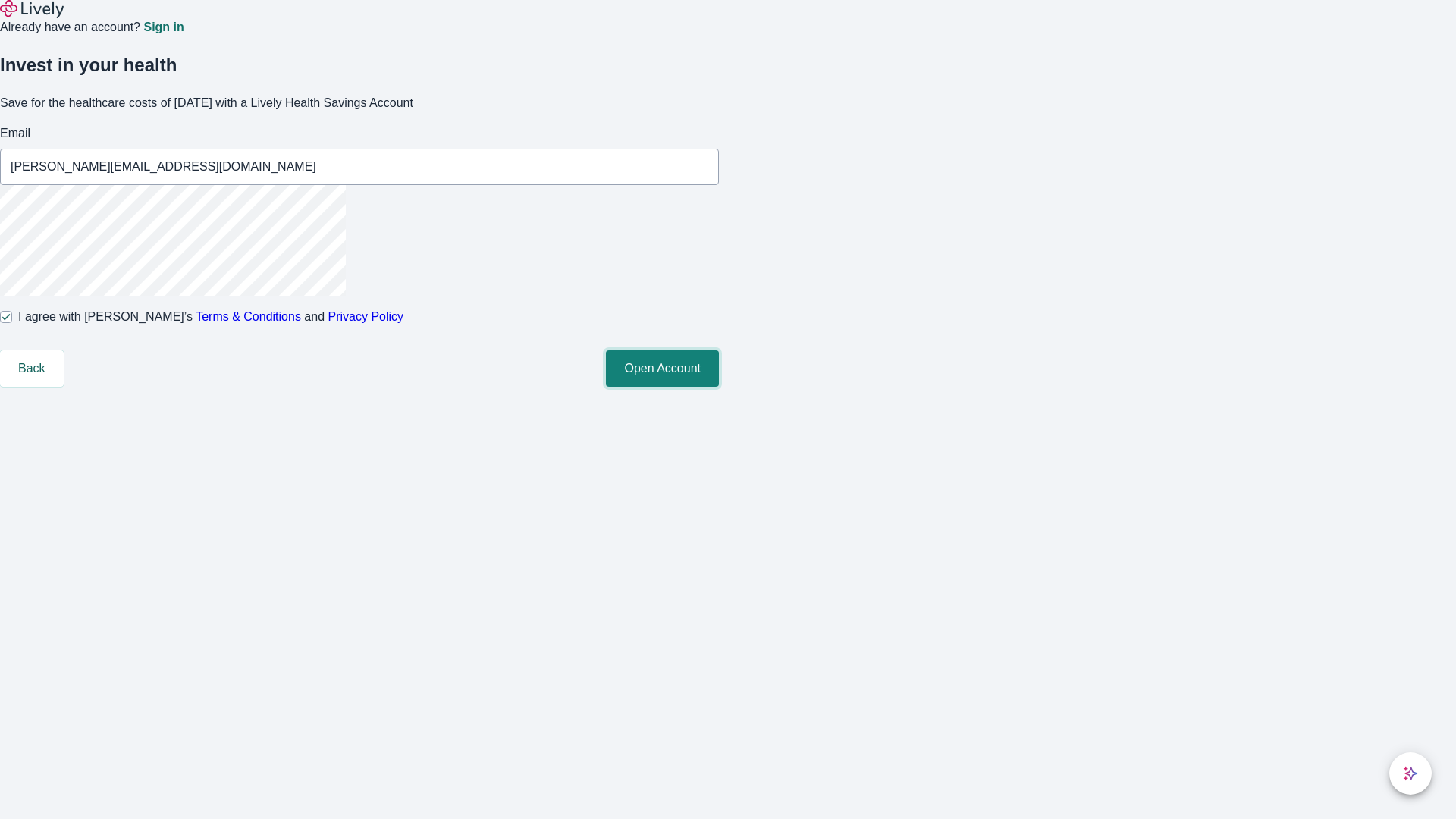
click at [719, 386] on button "Open Account" at bounding box center [662, 368] width 113 height 37
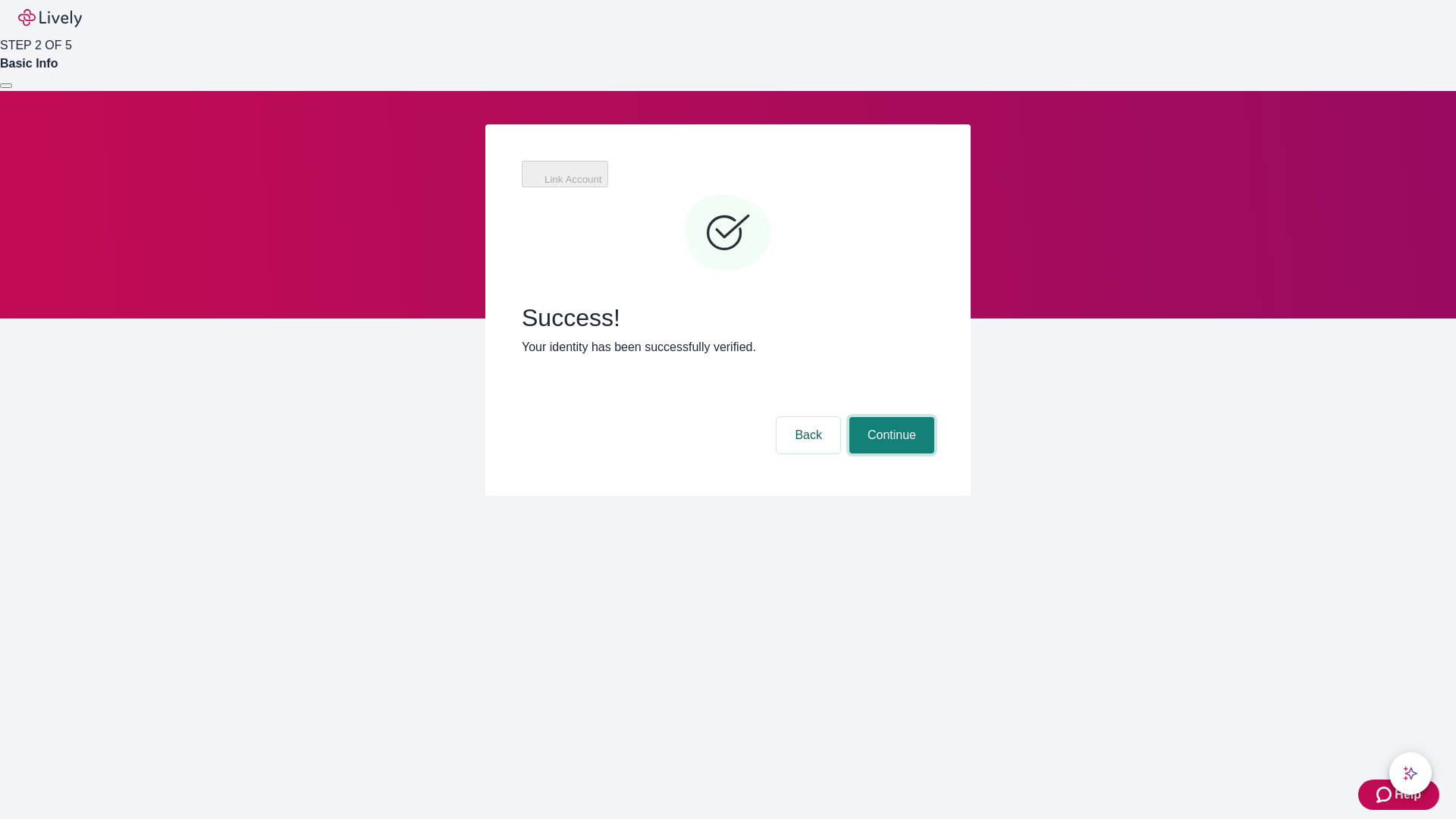
click at [889, 417] on button "Continue" at bounding box center [891, 434] width 85 height 37
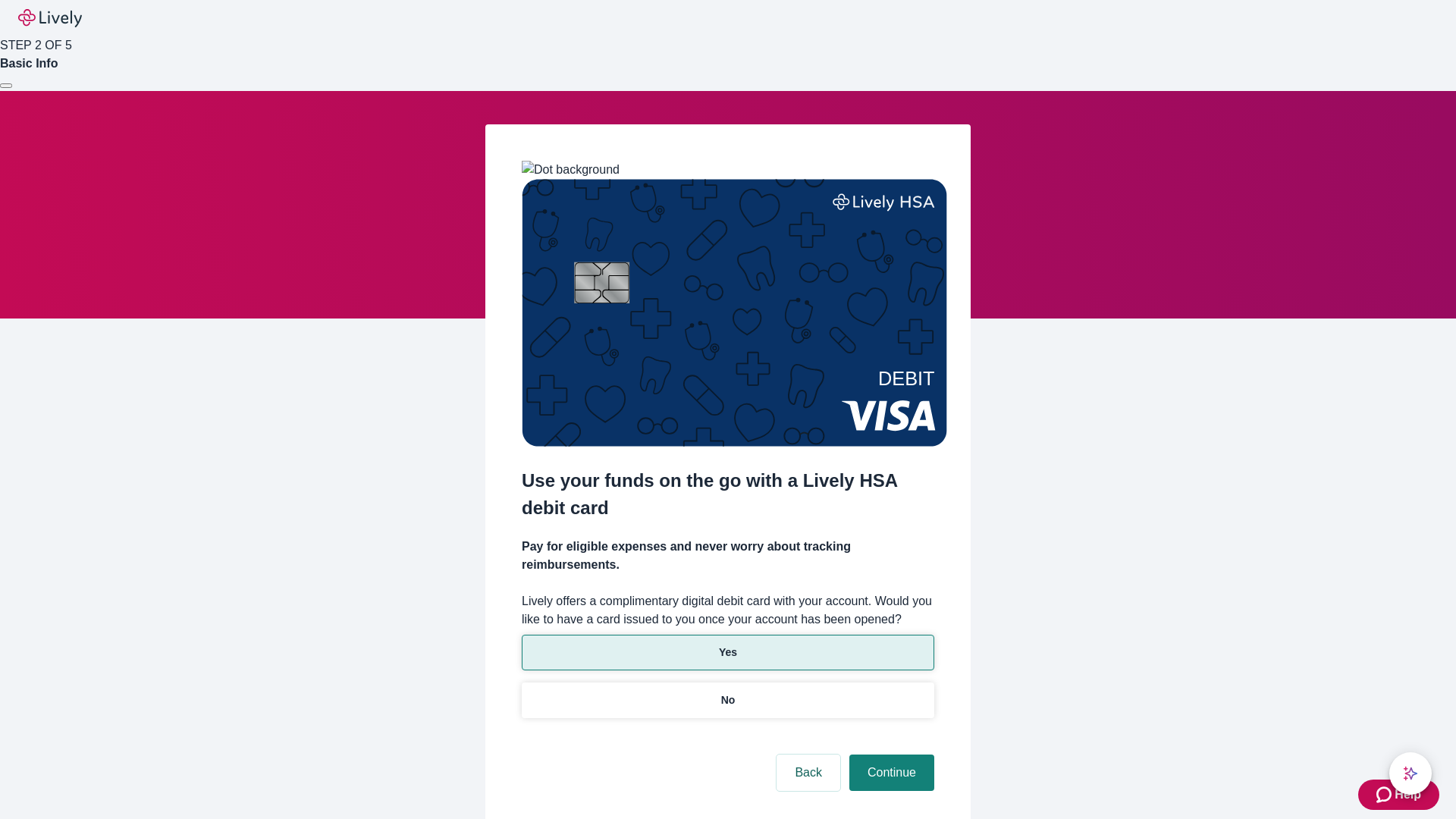
click at [727, 644] on p "Yes" at bounding box center [728, 652] width 18 height 16
click at [889, 755] on button "Continue" at bounding box center [891, 773] width 85 height 37
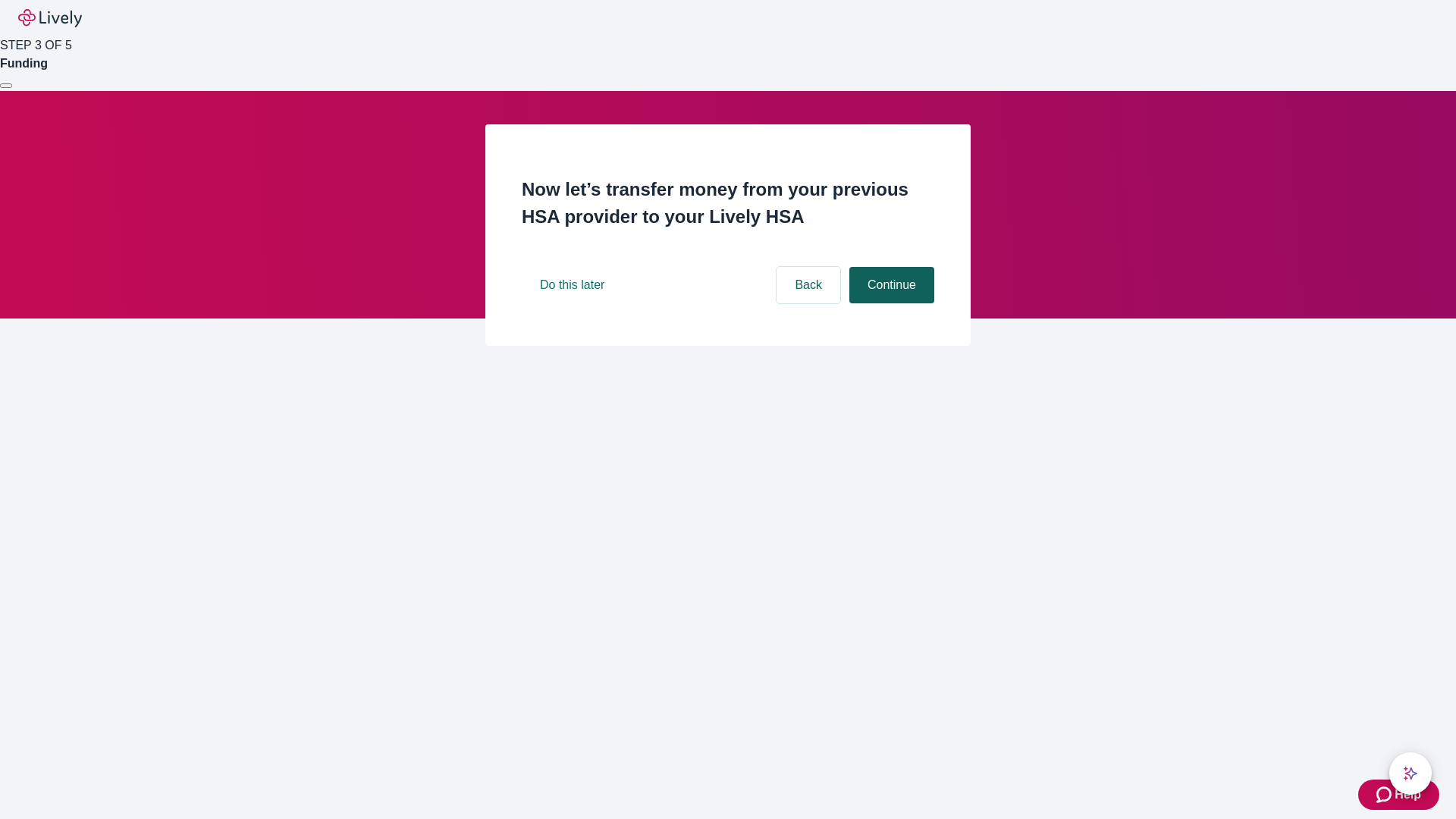
click at [889, 303] on button "Continue" at bounding box center [891, 285] width 85 height 37
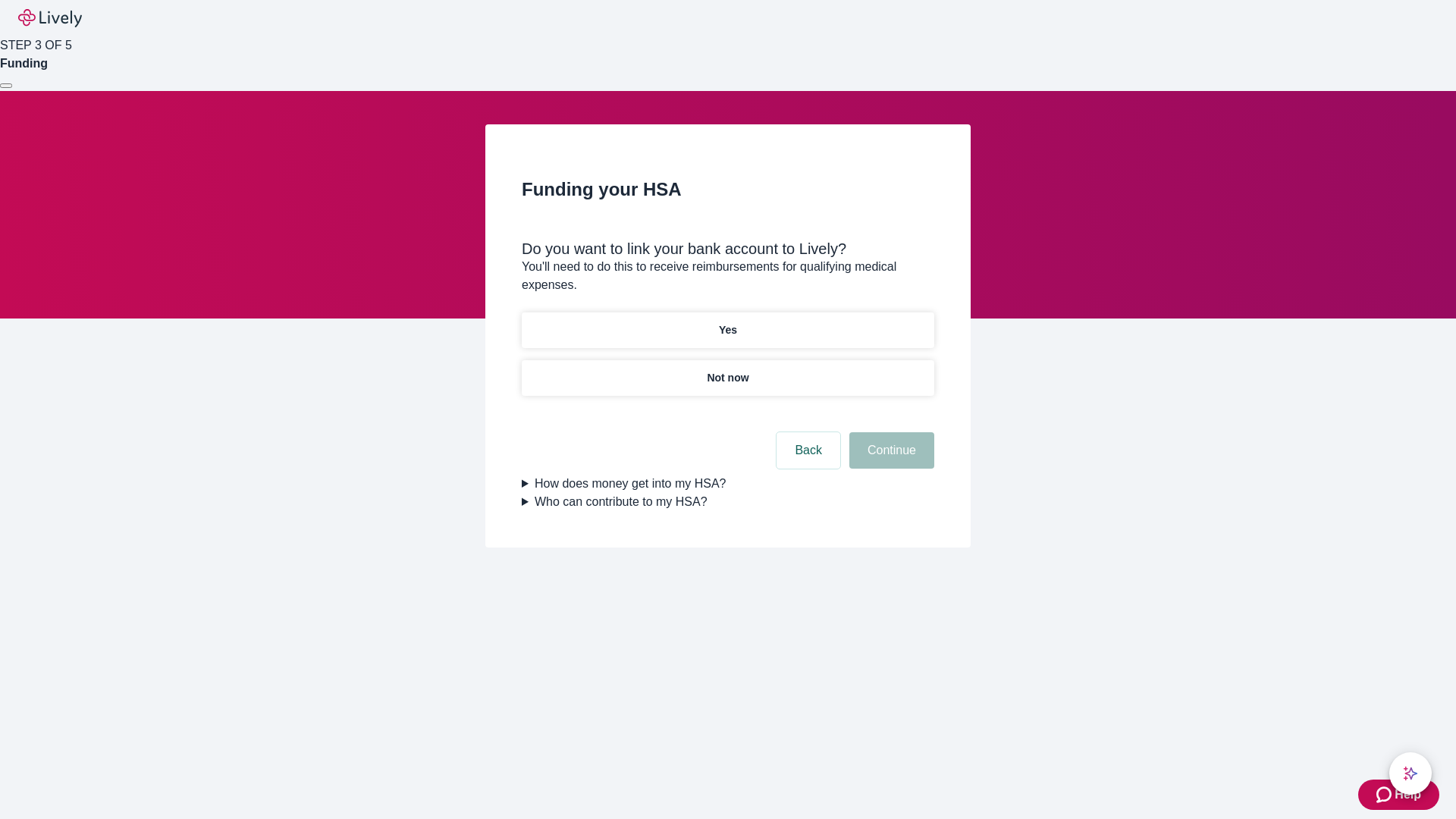
click at [727, 322] on p "Yes" at bounding box center [728, 330] width 18 height 16
click at [889, 432] on button "Continue" at bounding box center [891, 450] width 85 height 37
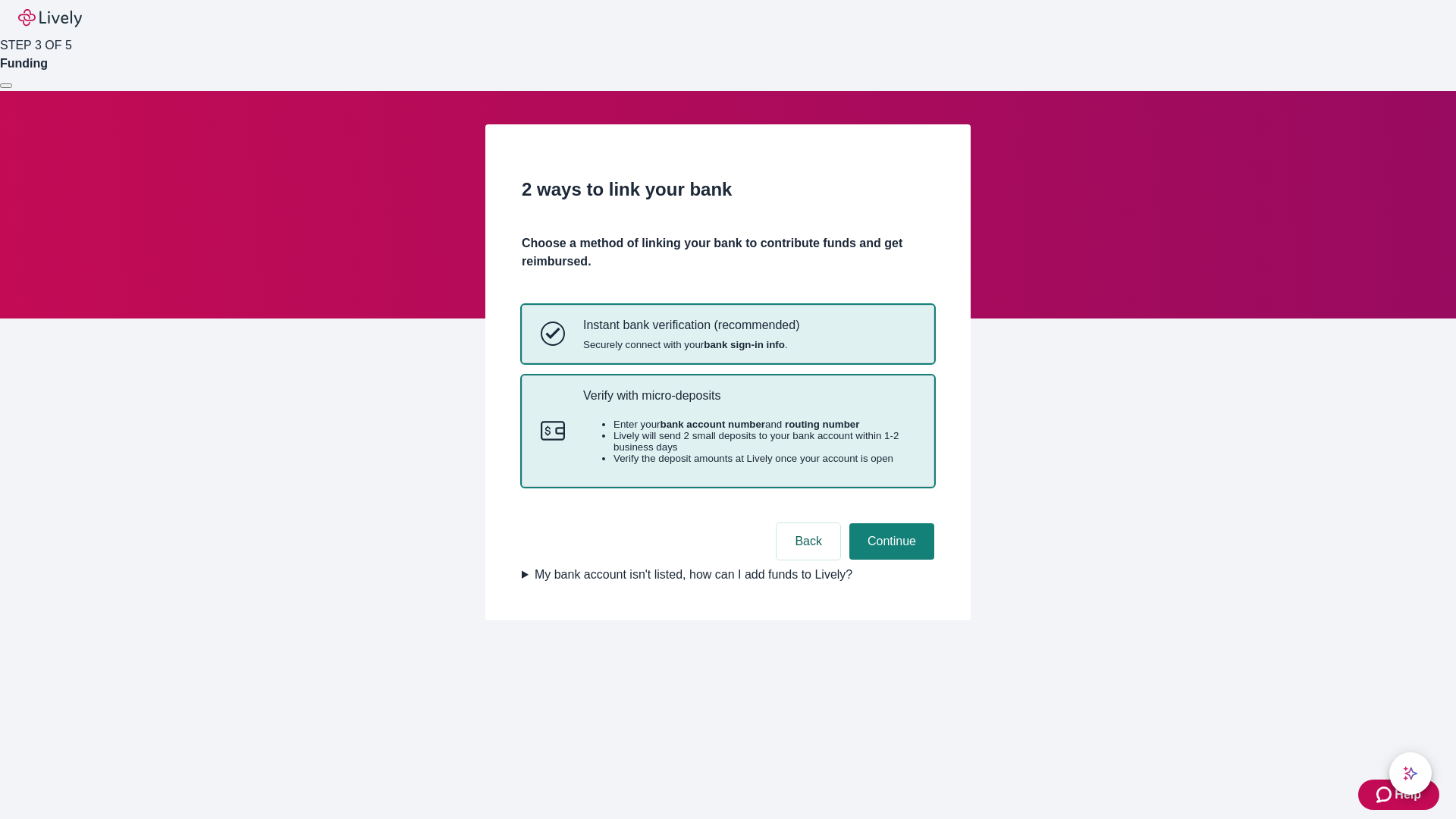
click at [749, 402] on p "Verify with micro-deposits" at bounding box center [749, 395] width 332 height 14
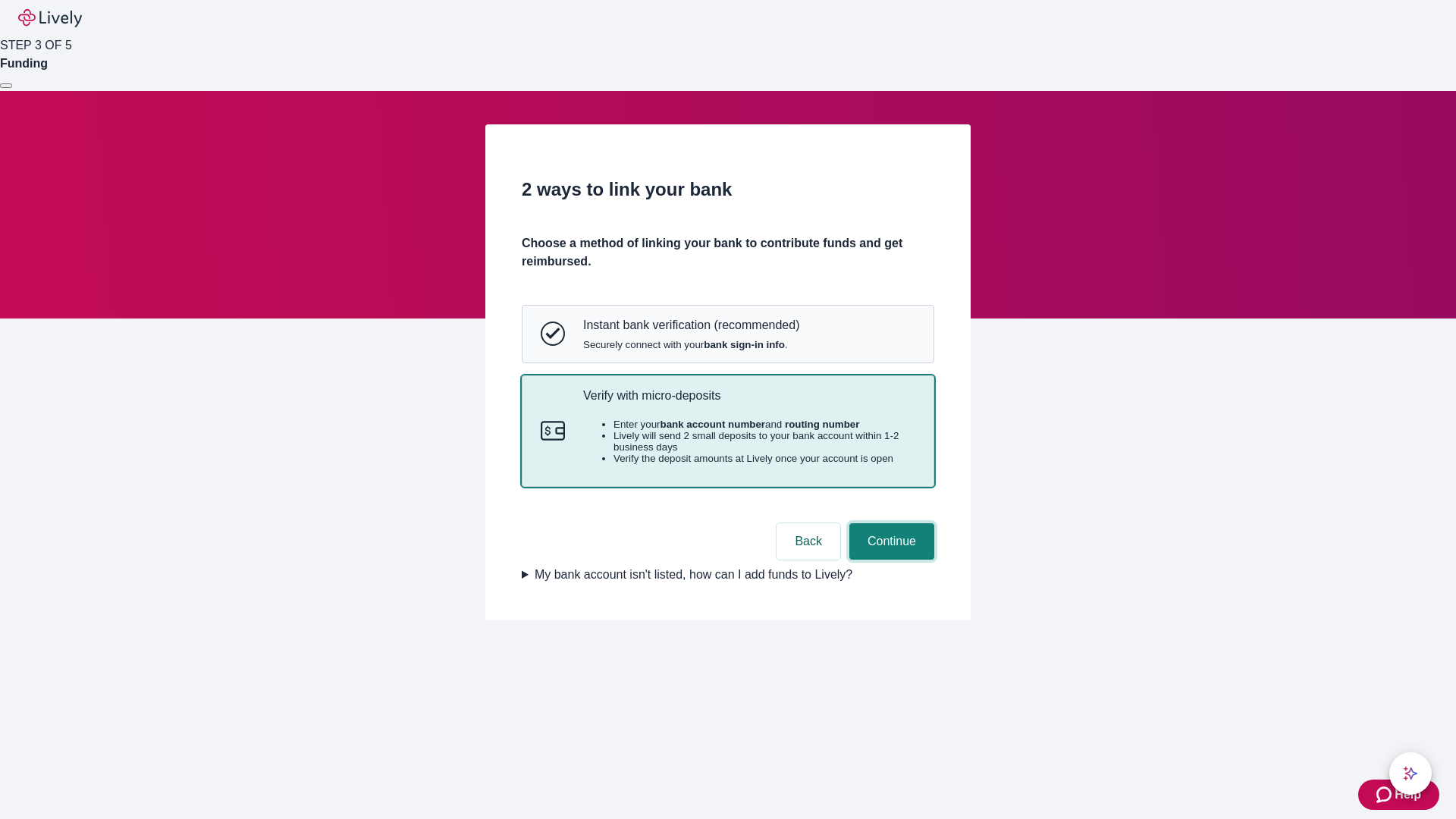
click at [889, 559] on button "Continue" at bounding box center [891, 541] width 85 height 37
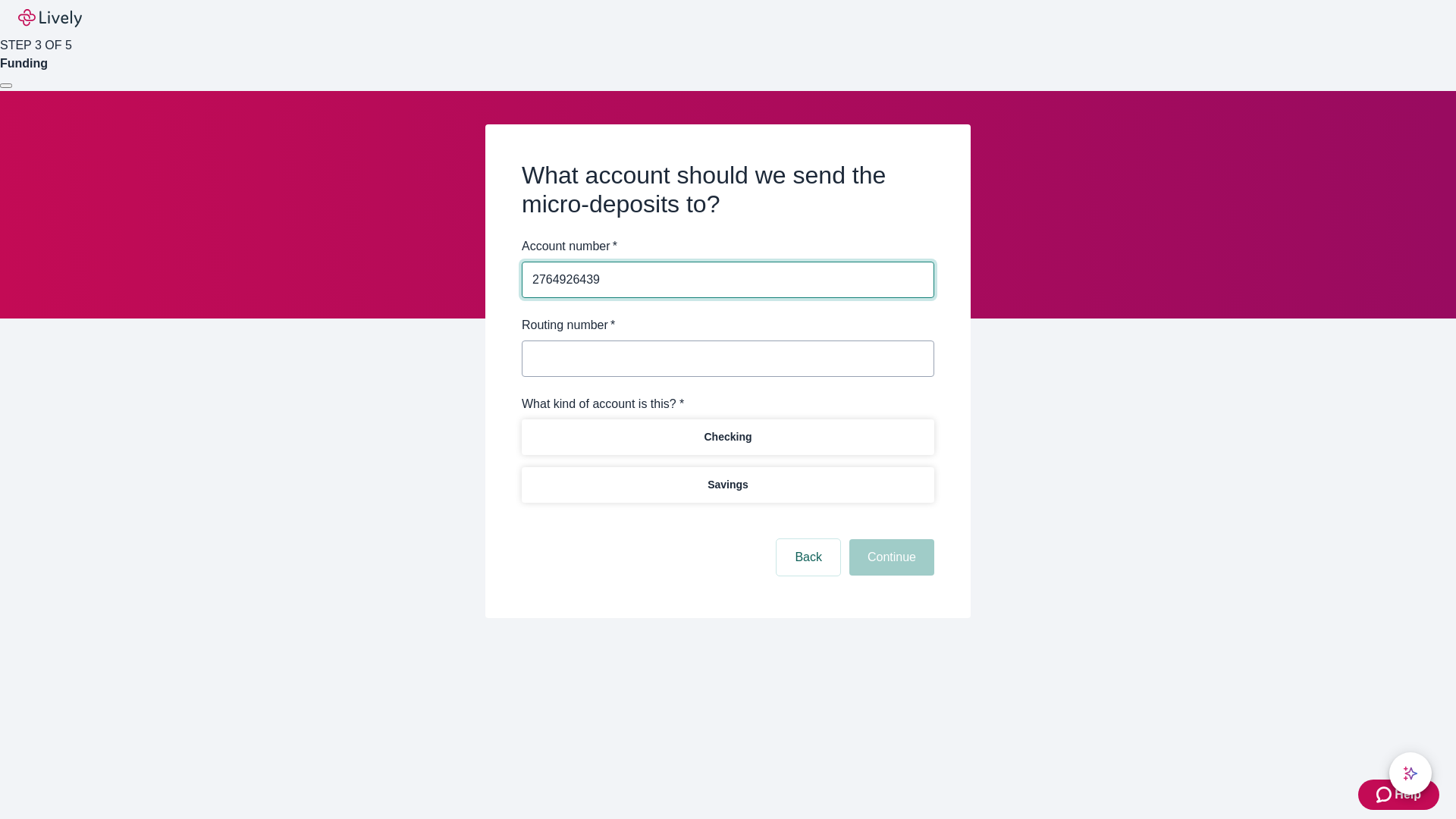
type input "2764926439"
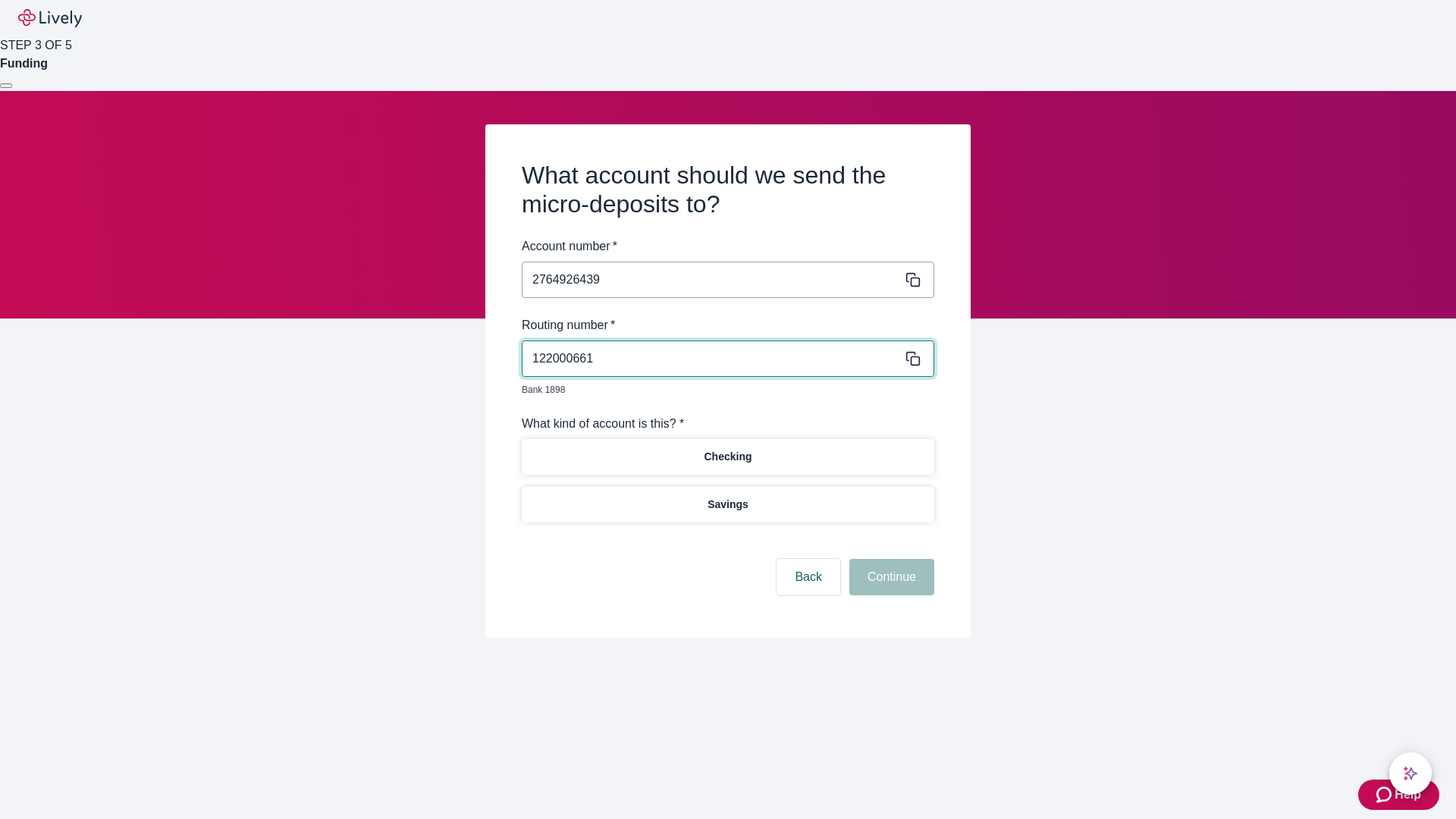
type input "122000661"
click at [727, 449] on p "Checking" at bounding box center [728, 457] width 48 height 16
click at [889, 559] on button "Continue" at bounding box center [891, 576] width 85 height 37
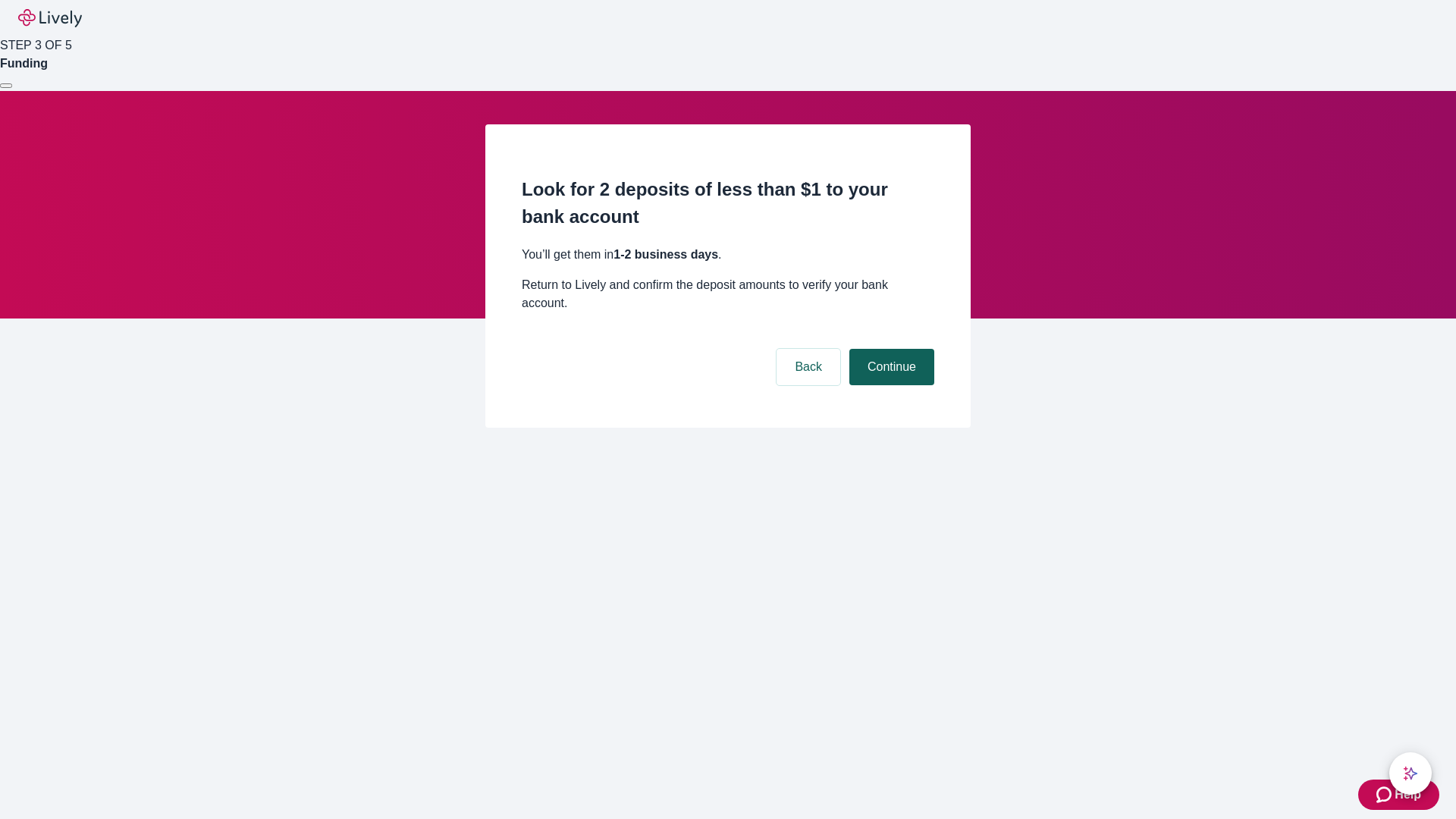
click at [889, 349] on button "Continue" at bounding box center [891, 367] width 85 height 37
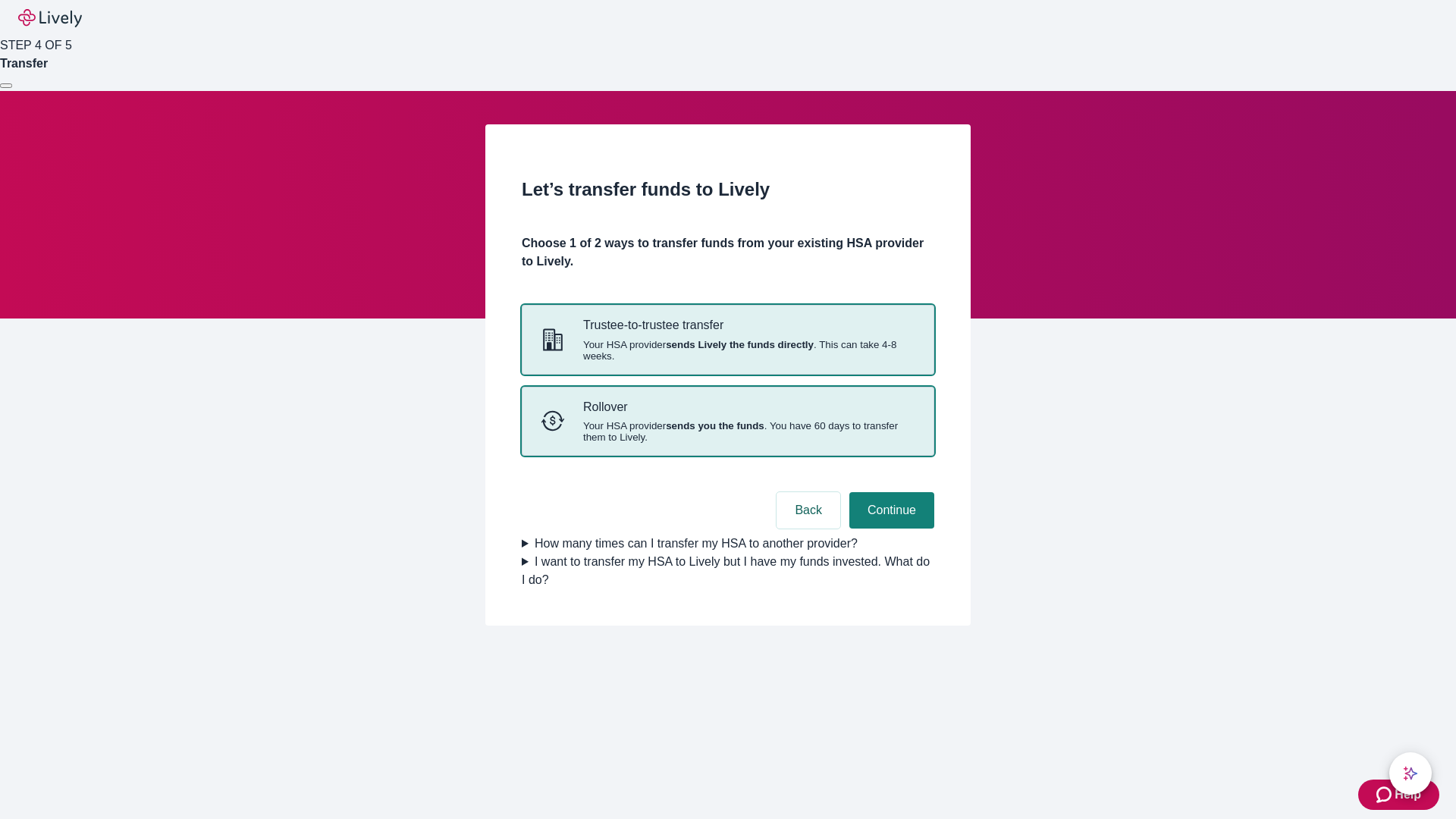
click at [727, 432] on strong "sends you the funds" at bounding box center [715, 426] width 98 height 12
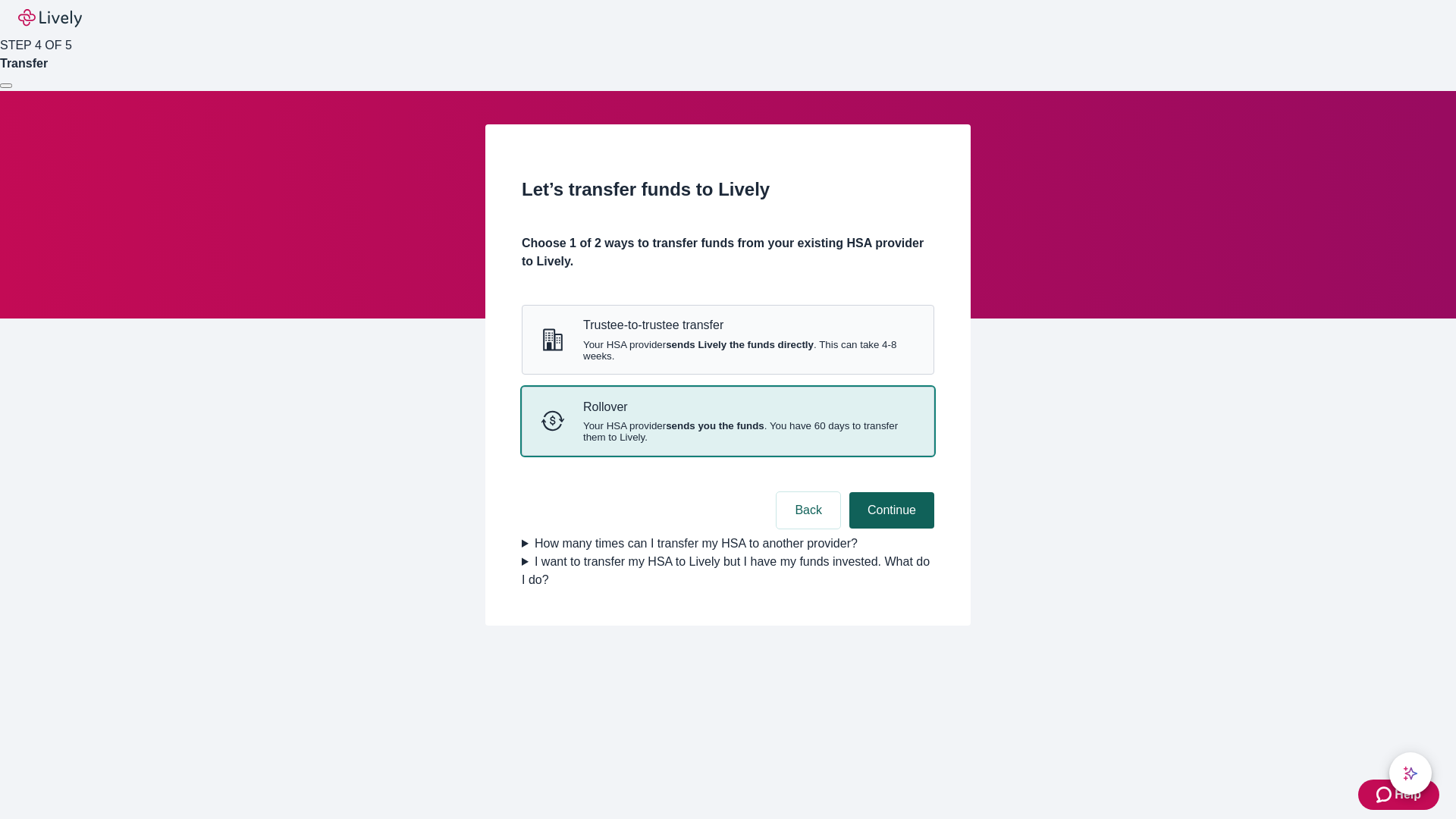
click at [889, 528] on button "Continue" at bounding box center [891, 510] width 85 height 37
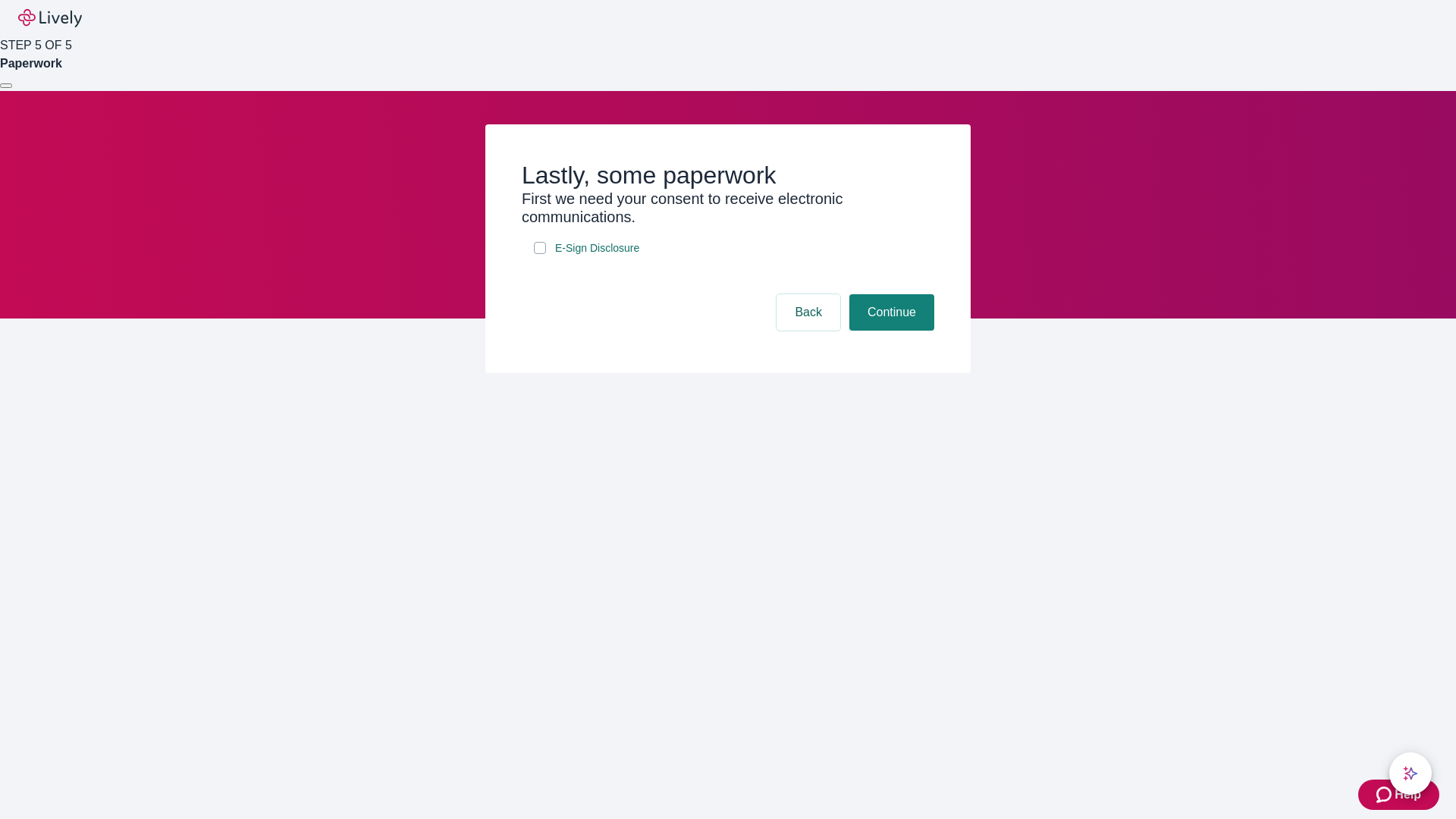
click at [540, 254] on input "E-Sign Disclosure" at bounding box center [540, 248] width 12 height 12
checkbox input "true"
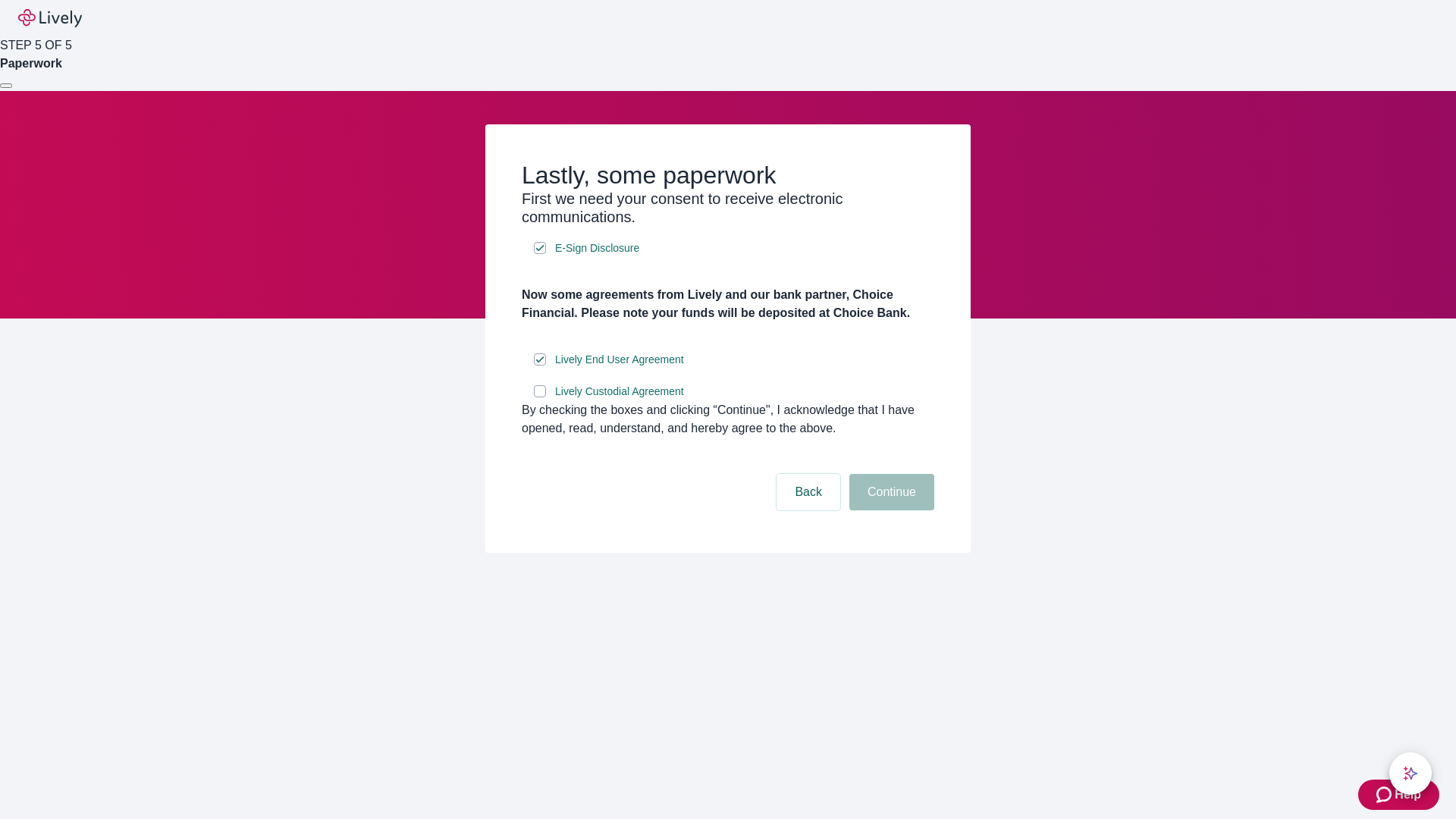
click at [540, 397] on input "Lively Custodial Agreement" at bounding box center [540, 392] width 12 height 12
checkbox input "true"
click at [889, 510] on button "Continue" at bounding box center [891, 492] width 85 height 37
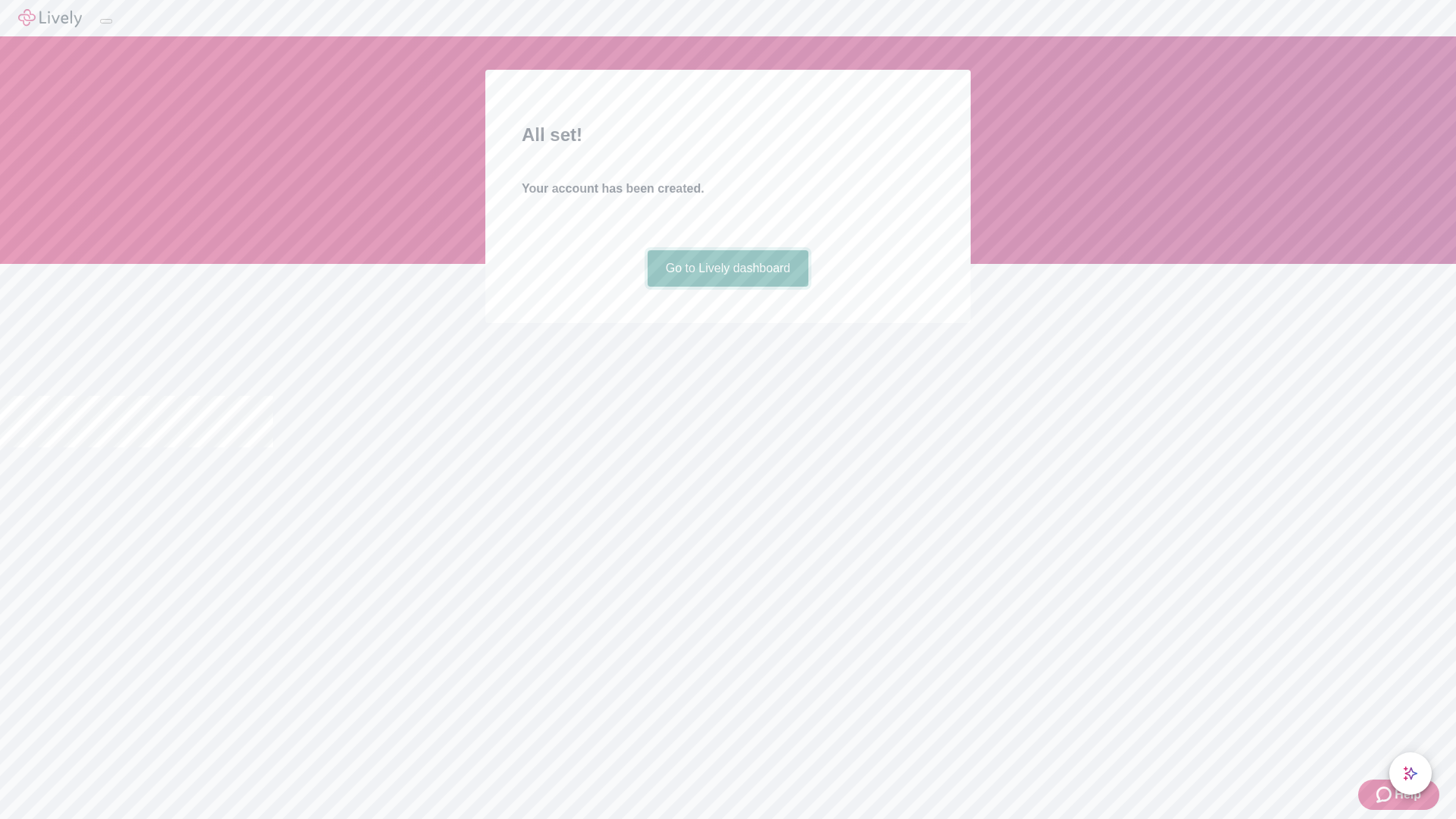
click at [727, 286] on link "Go to Lively dashboard" at bounding box center [728, 268] width 161 height 37
